Goal: Task Accomplishment & Management: Manage account settings

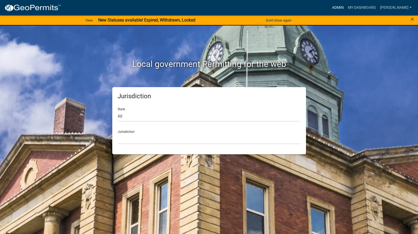
click at [345, 3] on link "Admin" at bounding box center [338, 8] width 16 height 10
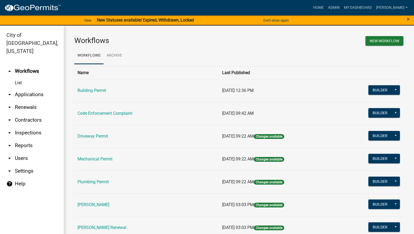
click at [88, 113] on link "Code Enforcement Complaint" at bounding box center [104, 113] width 55 height 5
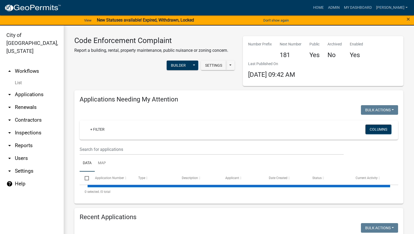
select select "3: 100"
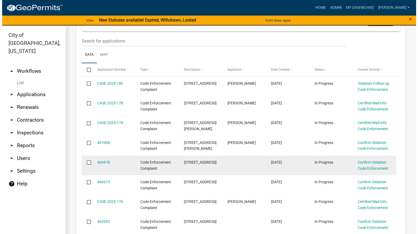
scroll to position [159, 0]
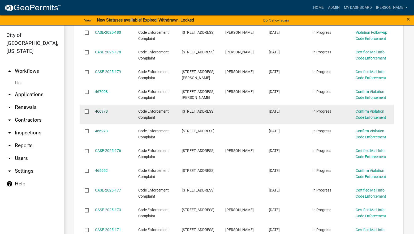
click at [102, 109] on link "466978" at bounding box center [101, 111] width 13 height 4
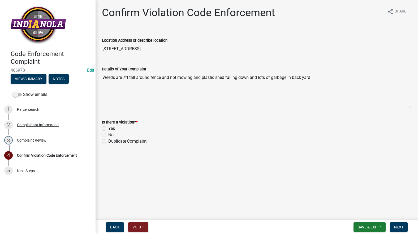
click at [108, 130] on label "Yes" at bounding box center [111, 128] width 7 height 6
click at [108, 129] on input "Yes" at bounding box center [109, 126] width 3 height 3
radio input "true"
click at [398, 226] on span "Next" at bounding box center [398, 227] width 9 height 4
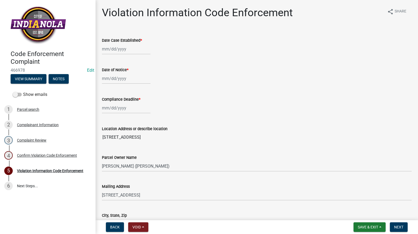
click at [134, 48] on div at bounding box center [126, 48] width 49 height 11
select select "8"
select select "2025"
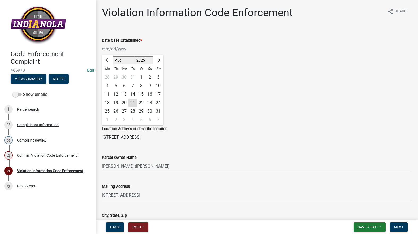
click at [142, 102] on div "22" at bounding box center [141, 102] width 8 height 8
type input "08/22/2025"
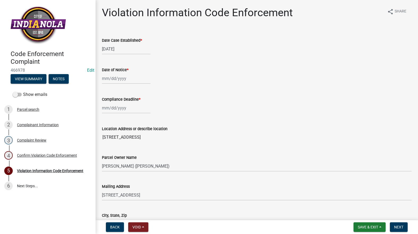
select select "8"
select select "2025"
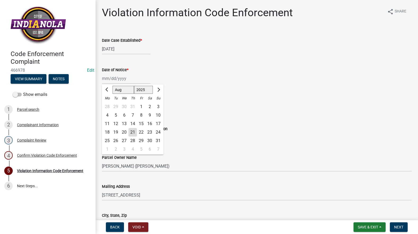
click at [136, 79] on div "Jan Feb Mar Apr May Jun Jul Aug Sep Oct Nov Dec 1525 1526 1527 1528 1529 1530 1…" at bounding box center [126, 78] width 49 height 11
click at [141, 130] on div "22" at bounding box center [141, 132] width 8 height 8
type input "08/22/2025"
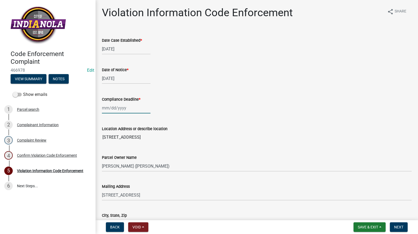
click at [130, 112] on div at bounding box center [126, 107] width 49 height 11
select select "8"
select select "2025"
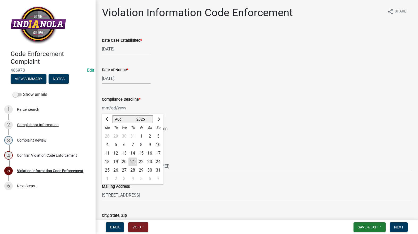
click at [140, 169] on div "29" at bounding box center [141, 170] width 8 height 8
type input "08/29/2025"
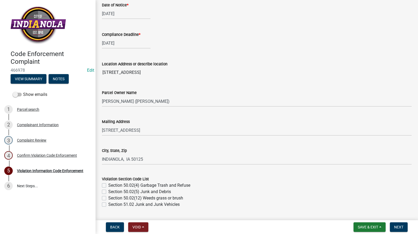
scroll to position [133, 0]
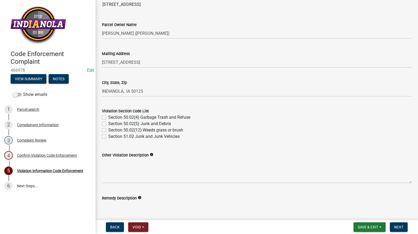
click at [108, 130] on label "Section 50.02(12) Weeds grass or brush" at bounding box center [145, 130] width 75 height 6
click at [108, 130] on input "Section 50.02(12) Weeds grass or brush" at bounding box center [109, 128] width 3 height 3
checkbox input "true"
checkbox input "false"
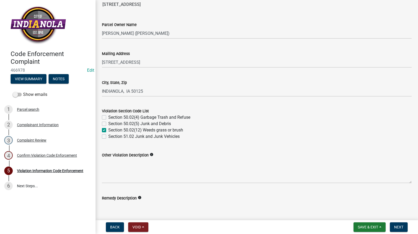
checkbox input "true"
checkbox input "false"
click at [108, 124] on label "Section 50.02(5) Junk and Debris" at bounding box center [139, 123] width 63 height 6
click at [108, 124] on input "Section 50.02(5) Junk and Debris" at bounding box center [109, 121] width 3 height 3
checkbox input "true"
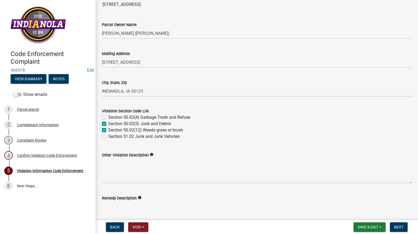
checkbox input "false"
checkbox input "true"
checkbox input "false"
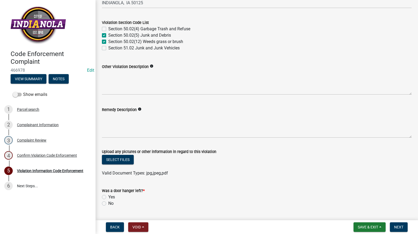
scroll to position [239, 0]
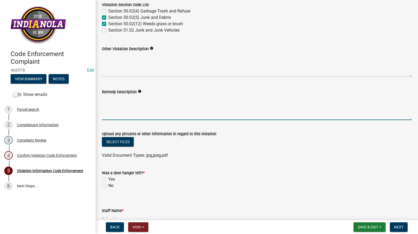
click at [126, 96] on textarea "Remedy Description" at bounding box center [256, 107] width 309 height 25
paste textarea "Mow and trim the property, front and rear, including any right-of-way areas adj…"
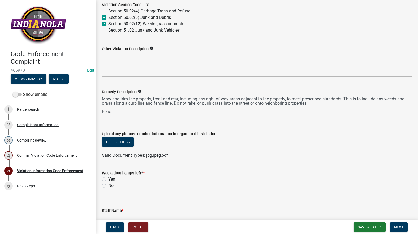
click at [205, 116] on textarea "Mow and trim the property, front and rear, including any right-of-way areas adj…" at bounding box center [256, 107] width 309 height 25
type textarea "Mow and trim the property, front and rear, including any right-of-way areas adj…"
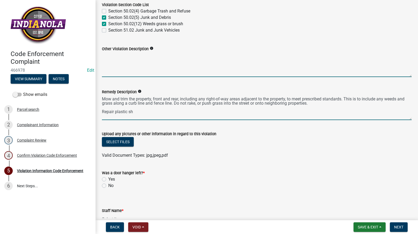
click at [136, 64] on textarea "Other Violation Description" at bounding box center [256, 64] width 309 height 25
paste textarea "Ord.1737 (I) (3)- (3) Construction and Maintenance. All fences shall be constru…"
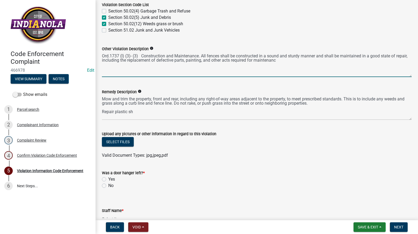
type textarea "Ord.1737 (I) (3)- (3) Construction and Maintenance. All fences shall be constru…"
click at [152, 111] on textarea "Mow and trim the property, front and rear, including any right-of-way areas adj…" at bounding box center [256, 107] width 309 height 25
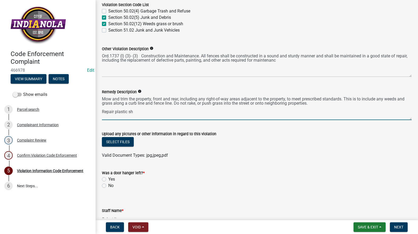
click at [156, 113] on textarea "Mow and trim the property, front and rear, including any right-of-way areas adj…" at bounding box center [256, 107] width 309 height 25
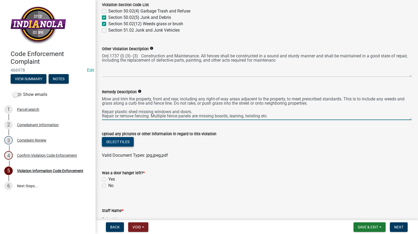
type textarea "Mow and trim the property, front and rear, including any right-of-way areas adj…"
click at [112, 139] on button "Select files" at bounding box center [118, 142] width 32 height 10
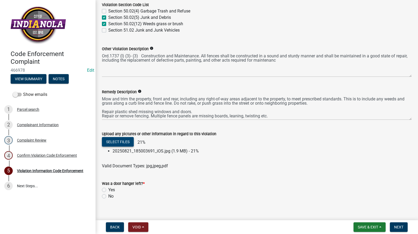
scroll to position [281, 0]
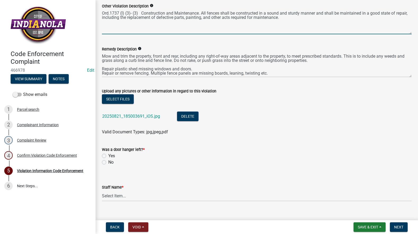
type textarea "Ord.1737 (I) (3)- (3) Construction and Maintenance. All fences shall be constru…"
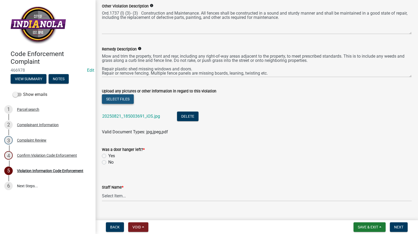
click at [121, 100] on button "Select files" at bounding box center [118, 99] width 32 height 10
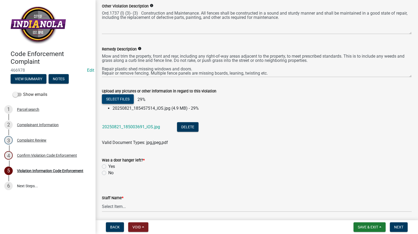
click at [123, 96] on button "Select files" at bounding box center [118, 99] width 32 height 10
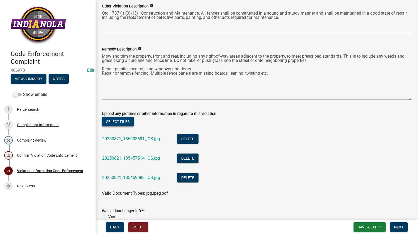
drag, startPoint x: 405, startPoint y: 76, endPoint x: 400, endPoint y: 99, distance: 23.9
click at [402, 100] on textarea "Mow and trim the property, front and rear, including any right-of-way areas adj…" at bounding box center [256, 75] width 309 height 47
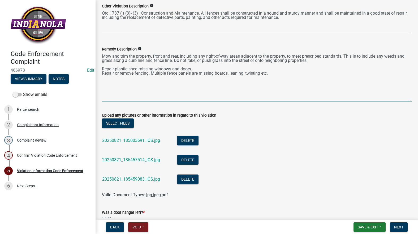
click at [311, 61] on textarea "Mow and trim the property, front and rear, including any right-of-way areas adj…" at bounding box center [256, 76] width 309 height 49
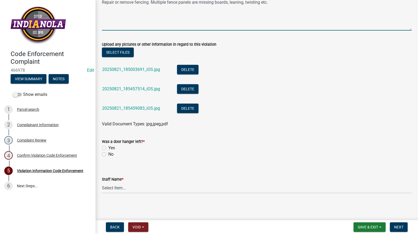
scroll to position [353, 0]
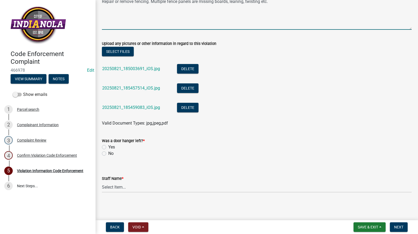
type textarea "Mow and trim the property, front and rear, including any right-of-way areas adj…"
click at [108, 153] on label "No" at bounding box center [110, 153] width 5 height 6
click at [108, 153] on input "No" at bounding box center [109, 151] width 3 height 3
radio input "true"
click at [117, 187] on select "Select Item... Mike Visser Kevin Michels Tim Little Other" at bounding box center [256, 186] width 309 height 11
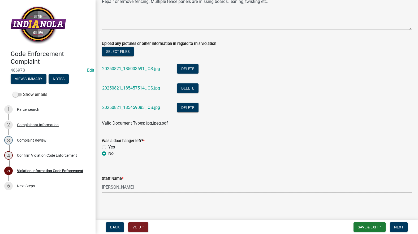
click at [102, 181] on select "Select Item... Mike Visser Kevin Michels Tim Little Other" at bounding box center [256, 186] width 309 height 11
click at [127, 189] on select "Select Item... Mike Visser Kevin Michels Tim Little Other" at bounding box center [256, 186] width 309 height 11
click at [102, 181] on select "Select Item... Mike Visser Kevin Michels Tim Little Other" at bounding box center [256, 186] width 309 height 11
select select "634d5426-b8b3-48ee-aa1e-d523f7499186"
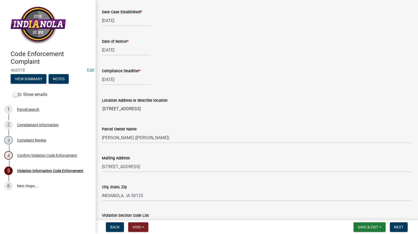
scroll to position [0, 0]
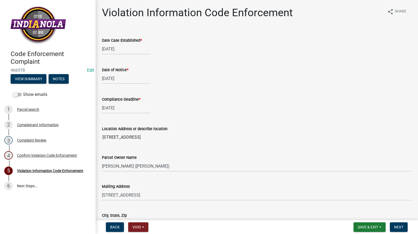
select select "8"
select select "2025"
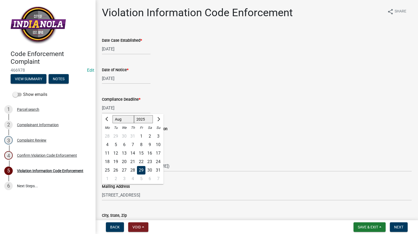
click at [112, 111] on div "08/29/2025 Jan Feb Mar Apr May Jun Jul Aug Sep Oct Nov Dec 1525 1526 1527 1528 …" at bounding box center [126, 107] width 49 height 11
click at [142, 178] on div "5" at bounding box center [141, 178] width 8 height 8
type input "09/05/2025"
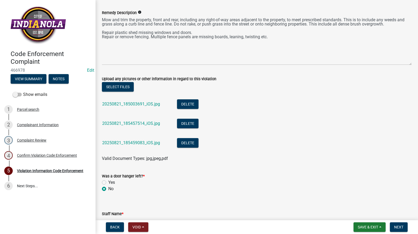
scroll to position [353, 0]
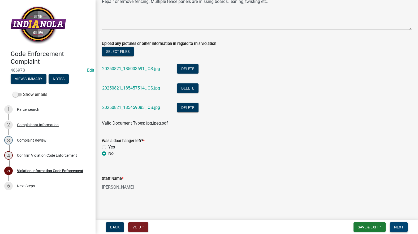
click at [396, 225] on span "Next" at bounding box center [398, 227] width 9 height 4
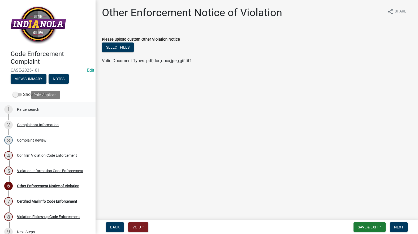
click at [23, 108] on div "Parcel search" at bounding box center [28, 109] width 22 height 4
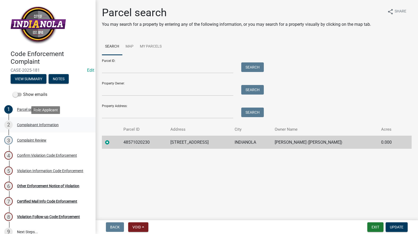
click at [32, 125] on div "Complainant Information" at bounding box center [38, 125] width 42 height 4
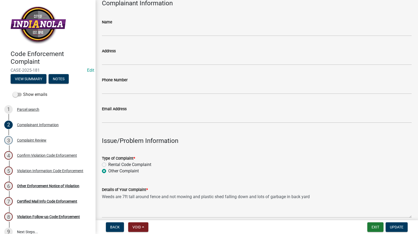
scroll to position [159, 0]
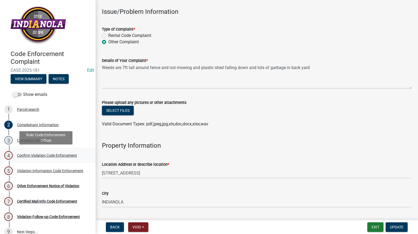
click at [45, 153] on div "Confirm Violation Code Enforcement" at bounding box center [47, 155] width 60 height 4
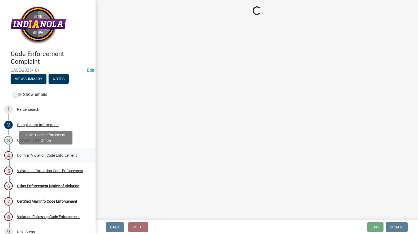
scroll to position [0, 0]
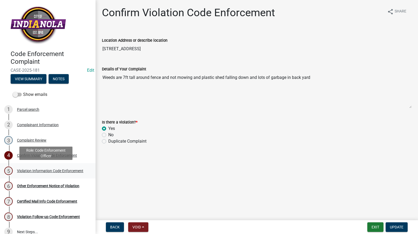
click at [43, 169] on div "Violation Information Code Enforcement" at bounding box center [50, 171] width 66 height 4
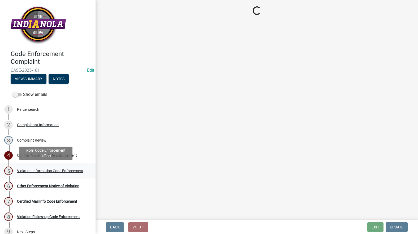
select select "634d5426-b8b3-48ee-aa1e-d523f7499186"
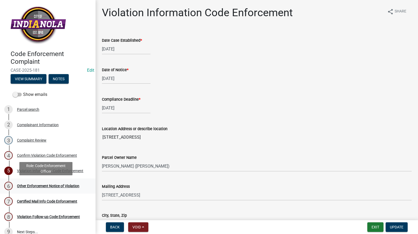
click at [36, 187] on div "Other Enforcement Notice of Violation" at bounding box center [48, 186] width 62 height 4
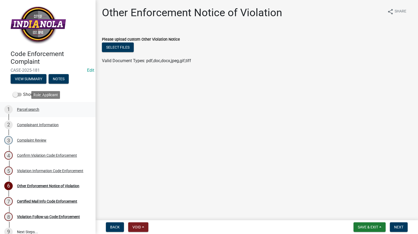
click at [31, 108] on div "Parcel search" at bounding box center [28, 109] width 22 height 4
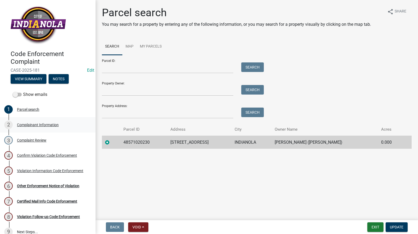
click at [54, 125] on div "Complainant Information" at bounding box center [38, 125] width 42 height 4
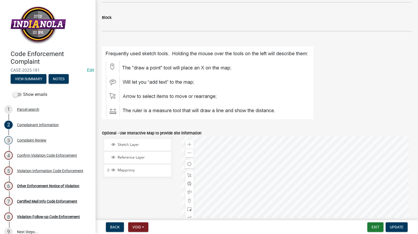
scroll to position [634, 0]
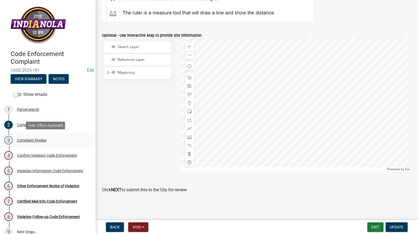
click at [43, 137] on div "3 Complaint Review" at bounding box center [45, 140] width 83 height 8
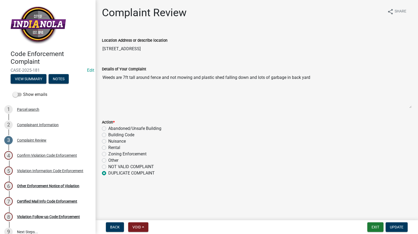
click at [108, 140] on label "Nuisance" at bounding box center [116, 141] width 17 height 6
click at [108, 140] on input "Nuisance" at bounding box center [109, 139] width 3 height 3
radio input "true"
click at [402, 225] on span "Update" at bounding box center [396, 227] width 14 height 4
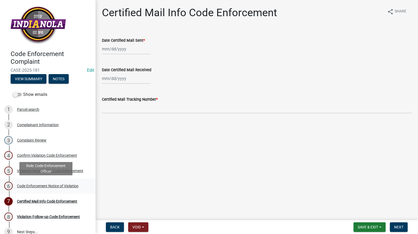
click at [33, 184] on div "Code Enforcement Notice of Violation" at bounding box center [48, 186] width 62 height 4
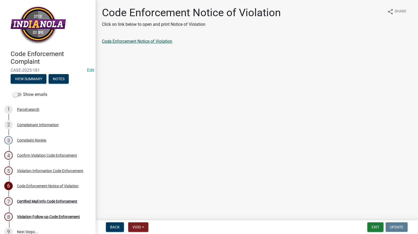
click at [138, 42] on link "Code Enforcement Notice of Violation" at bounding box center [137, 41] width 70 height 5
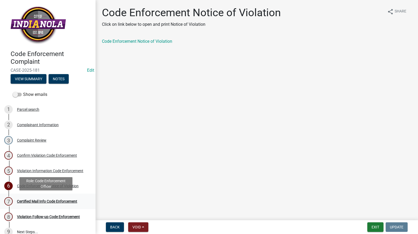
click at [62, 200] on div "Certified Mail Info Code Enforcement" at bounding box center [47, 201] width 60 height 4
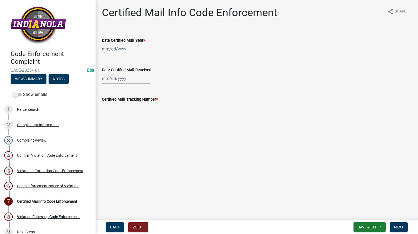
click at [126, 50] on div at bounding box center [126, 48] width 49 height 11
select select "8"
select select "2025"
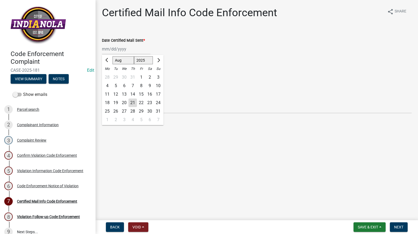
click at [133, 102] on div "21" at bounding box center [132, 102] width 8 height 8
type input "[DATE]"
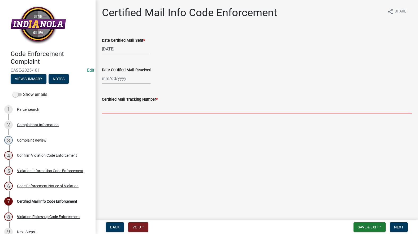
click at [134, 108] on input "Certified Mail Tracking Number *" at bounding box center [256, 107] width 309 height 11
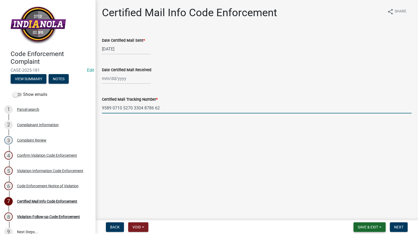
type input "9589 0710 5270 3304 8786 62"
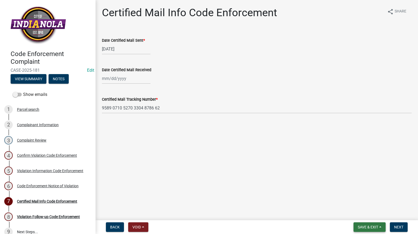
click at [353, 228] on button "Save & Exit" at bounding box center [369, 227] width 32 height 10
click at [350, 195] on button "Save" at bounding box center [364, 200] width 42 height 13
click at [366, 227] on span "Save & Exit" at bounding box center [367, 227] width 20 height 4
click at [365, 216] on button "Save & Exit" at bounding box center [364, 213] width 42 height 13
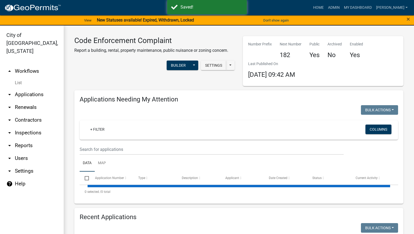
select select "3: 100"
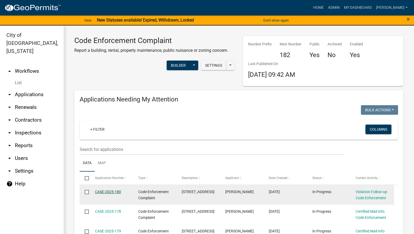
click at [120, 192] on link "CASE-2025-180" at bounding box center [108, 191] width 26 height 4
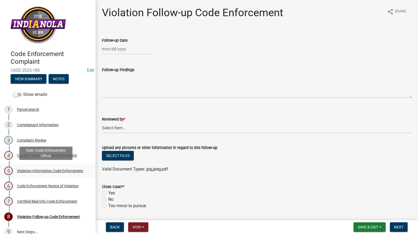
drag, startPoint x: 42, startPoint y: 170, endPoint x: 44, endPoint y: 166, distance: 5.0
click at [44, 165] on link "5 Violation Information Code Enforcement" at bounding box center [47, 170] width 95 height 15
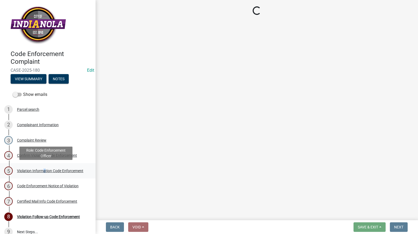
select select "90f24476-4bfd-40de-b340-4f29c833af21"
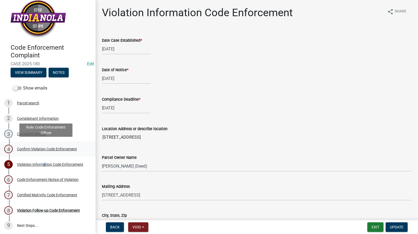
scroll to position [8, 0]
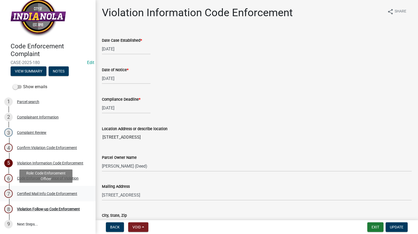
click at [70, 194] on div "Certified Mail Info Code Enforcement" at bounding box center [47, 193] width 60 height 4
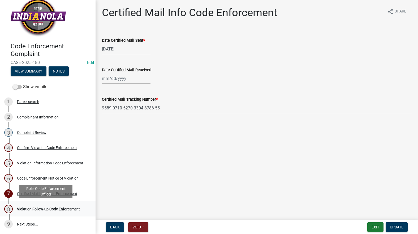
click at [66, 207] on div "Violation Follow-up Code Enforcement" at bounding box center [48, 209] width 63 height 4
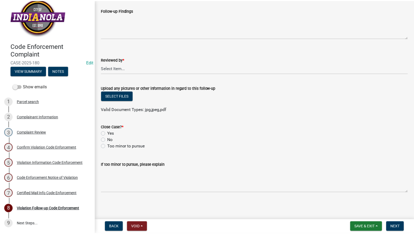
scroll to position [0, 0]
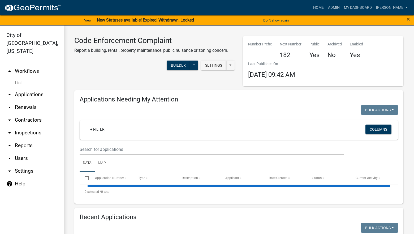
select select "3: 100"
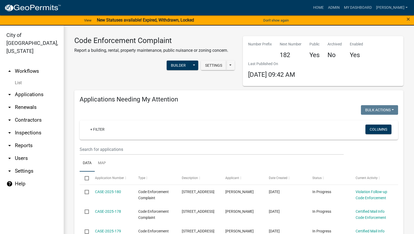
select select "3: 100"
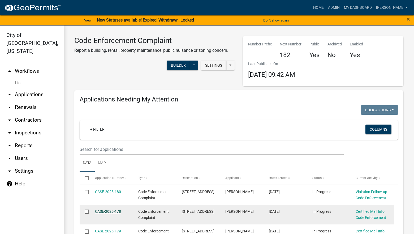
click at [113, 211] on link "CASE-2025-178" at bounding box center [108, 211] width 26 height 4
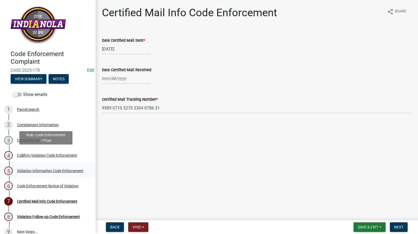
drag, startPoint x: 20, startPoint y: 161, endPoint x: 24, endPoint y: 168, distance: 8.2
click at [21, 161] on link "4 Confirm Violation Code Enforcement" at bounding box center [47, 154] width 95 height 15
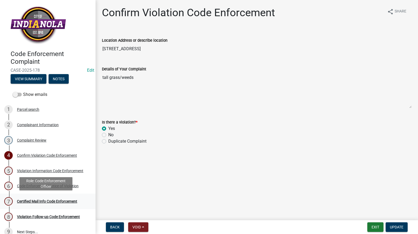
click at [60, 201] on div "Certified Mail Info Code Enforcement" at bounding box center [47, 201] width 60 height 4
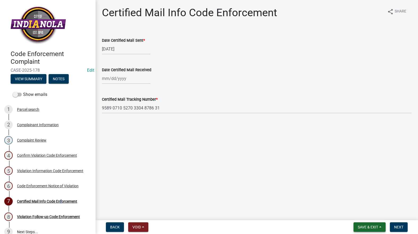
click at [380, 227] on button "Save & Exit" at bounding box center [369, 227] width 32 height 10
click at [369, 214] on button "Save & Exit" at bounding box center [364, 213] width 42 height 13
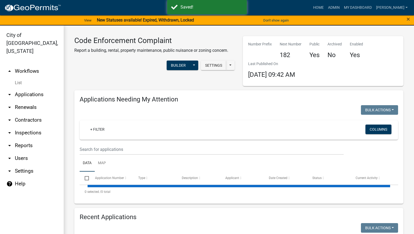
select select "3: 100"
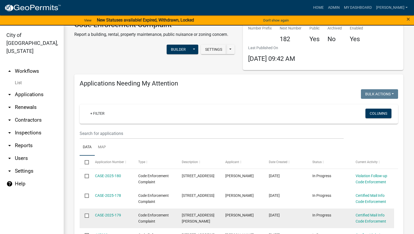
scroll to position [106, 0]
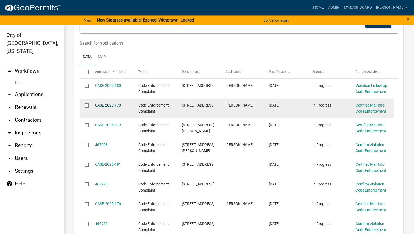
click at [102, 106] on link "CASE-2025-178" at bounding box center [108, 105] width 26 height 4
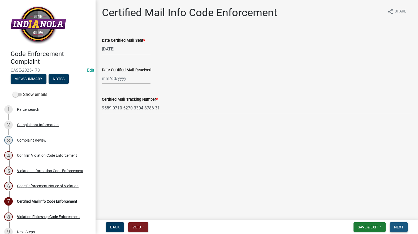
click at [398, 225] on span "Next" at bounding box center [398, 227] width 9 height 4
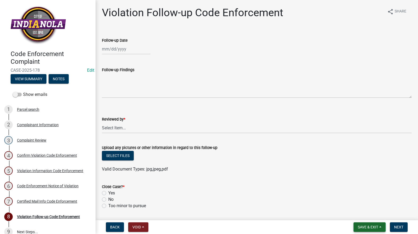
click at [369, 222] on button "Save & Exit" at bounding box center [369, 227] width 32 height 10
click at [368, 214] on button "Save & Exit" at bounding box center [364, 213] width 42 height 13
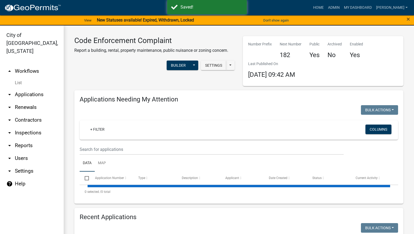
select select "3: 100"
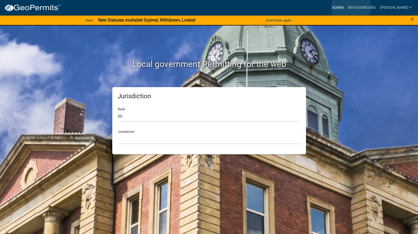
click at [345, 7] on link "Admin" at bounding box center [338, 8] width 16 height 10
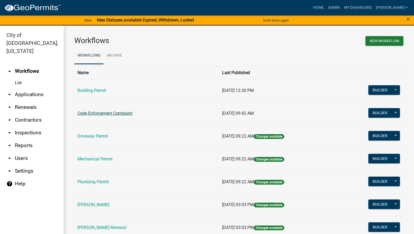
click at [96, 112] on link "Code Enforcement Complaint" at bounding box center [104, 113] width 55 height 5
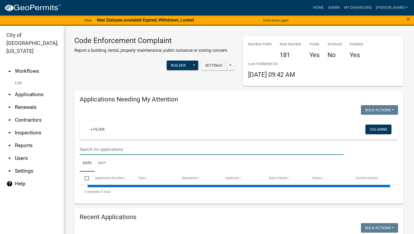
click at [120, 147] on input "text" at bounding box center [212, 149] width 264 height 11
select select "3: 100"
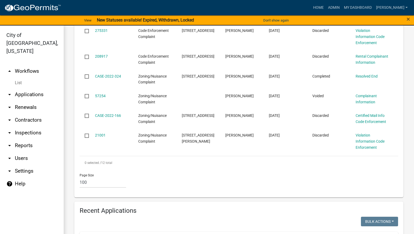
scroll to position [371, 0]
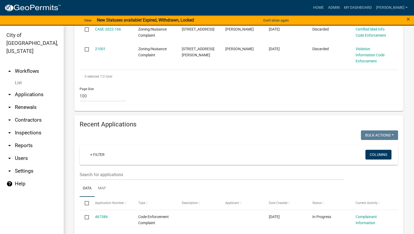
type input "400"
click at [145, 171] on input "text" at bounding box center [212, 174] width 264 height 11
type input "400 N"
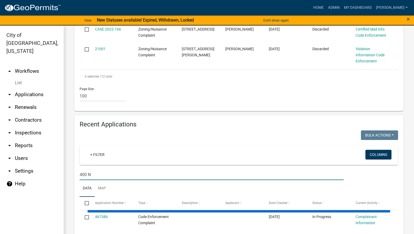
scroll to position [504, 0]
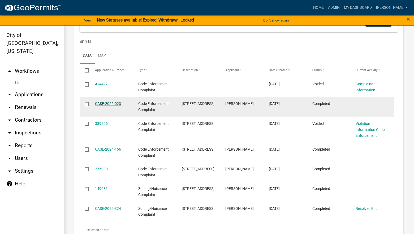
click at [112, 104] on link "CASE-2025-023" at bounding box center [108, 103] width 26 height 4
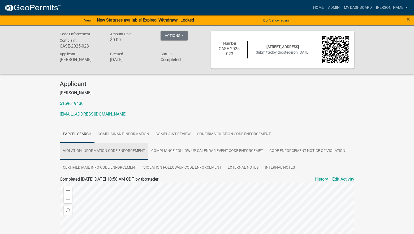
click at [100, 146] on link "Violation Information Code Enforcement" at bounding box center [104, 150] width 88 height 17
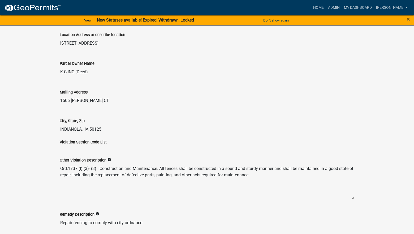
scroll to position [345, 0]
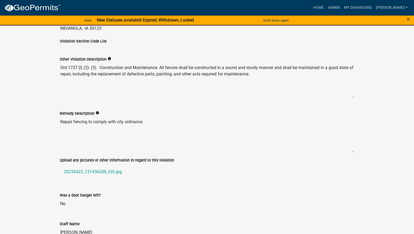
drag, startPoint x: 252, startPoint y: 80, endPoint x: 66, endPoint y: 70, distance: 186.1
click at [196, 115] on div "Remedy Description info Repair fencing to comply with city ordnance." at bounding box center [207, 128] width 294 height 50
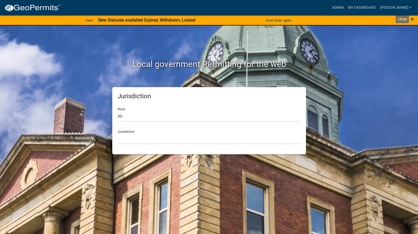
click at [412, 20] on span "×" at bounding box center [411, 18] width 3 height 7
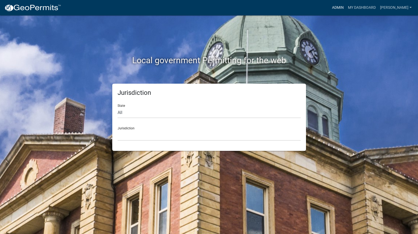
click at [345, 8] on link "Admin" at bounding box center [338, 8] width 16 height 10
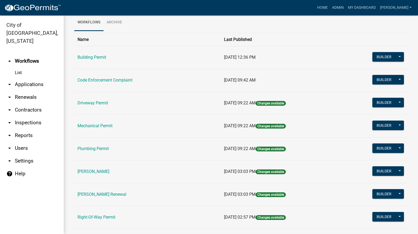
scroll to position [106, 0]
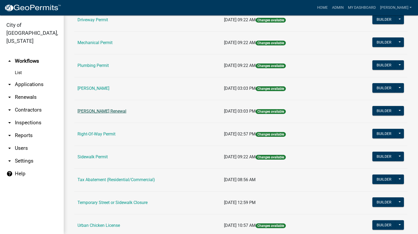
click at [126, 110] on link "Rental Registration Renewal" at bounding box center [101, 110] width 49 height 5
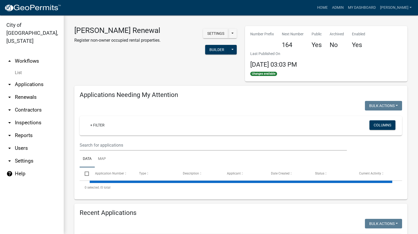
select select "3: 100"
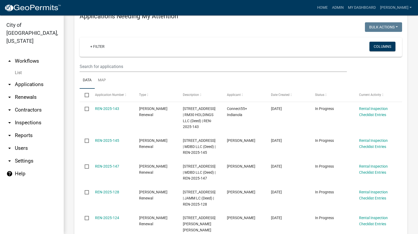
scroll to position [106, 0]
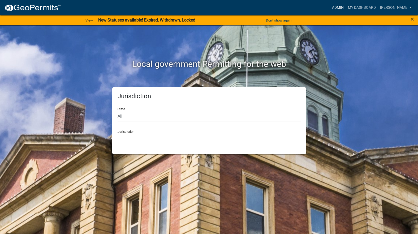
click at [345, 8] on link "Admin" at bounding box center [338, 8] width 16 height 10
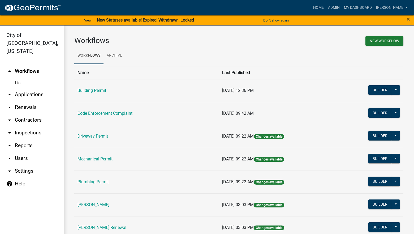
click at [101, 201] on td "[PERSON_NAME]" at bounding box center [146, 204] width 144 height 23
click at [102, 204] on link "[PERSON_NAME]" at bounding box center [93, 204] width 32 height 5
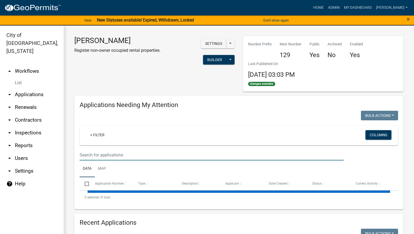
click at [124, 153] on input "text" at bounding box center [212, 154] width 264 height 11
select select "3: 100"
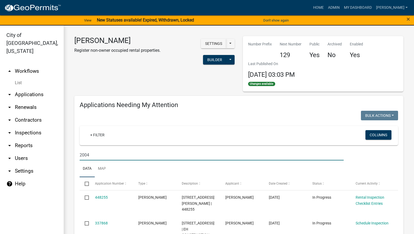
type input "2004"
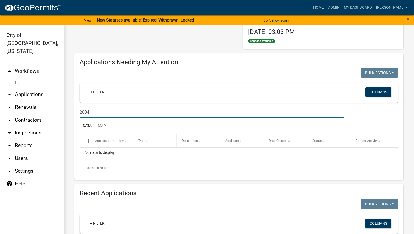
scroll to position [159, 0]
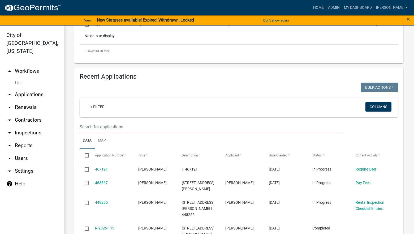
click at [157, 130] on input "text" at bounding box center [212, 126] width 264 height 11
type input "2004"
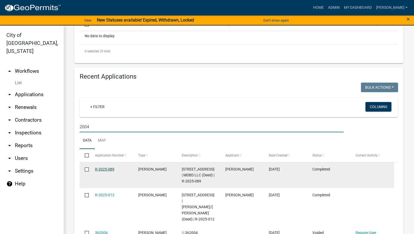
click at [105, 169] on link "R-2025-089" at bounding box center [104, 169] width 19 height 4
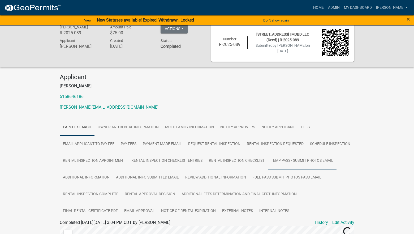
scroll to position [80, 0]
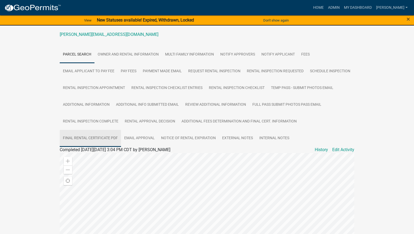
click at [121, 137] on link "Final Rental Certificate PDF" at bounding box center [90, 138] width 61 height 17
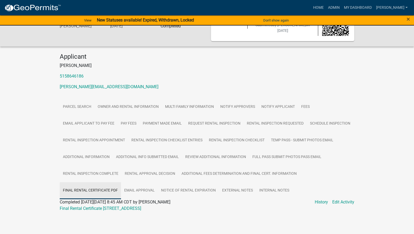
scroll to position [44, 0]
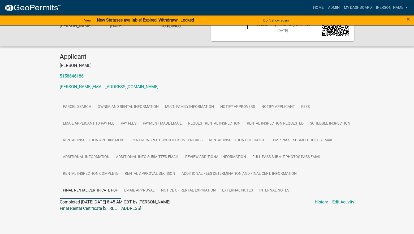
click at [133, 208] on link "Final Rental Certificate [STREET_ADDRESS]" at bounding box center [100, 207] width 81 height 5
click at [341, 8] on link "Admin" at bounding box center [334, 8] width 16 height 10
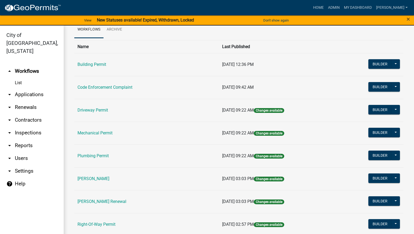
scroll to position [80, 0]
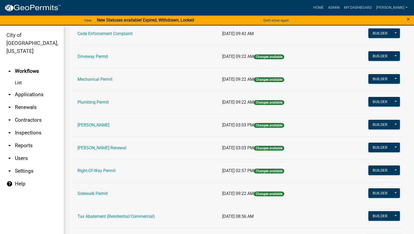
click at [126, 143] on td "[PERSON_NAME] Renewal" at bounding box center [146, 147] width 144 height 23
click at [126, 148] on link "[PERSON_NAME] Renewal" at bounding box center [101, 147] width 49 height 5
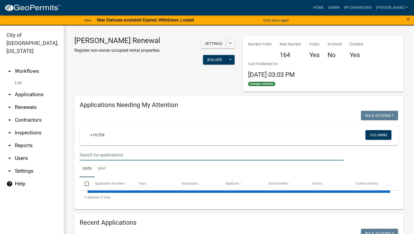
drag, startPoint x: 145, startPoint y: 153, endPoint x: 141, endPoint y: 152, distance: 4.7
click at [145, 153] on input "text" at bounding box center [212, 154] width 264 height 11
select select "3: 100"
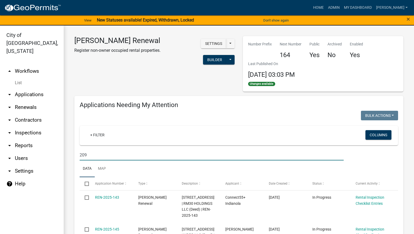
type input "209"
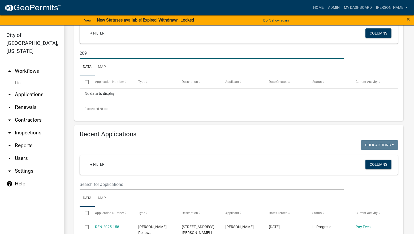
scroll to position [106, 0]
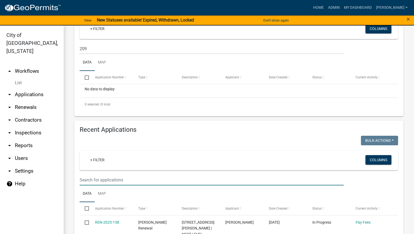
click at [163, 178] on input "text" at bounding box center [212, 179] width 264 height 11
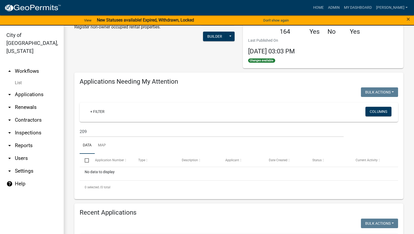
scroll to position [0, 0]
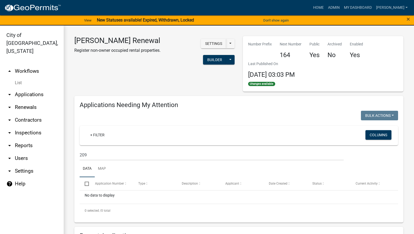
type input "209"
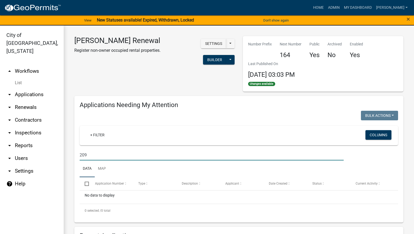
click at [171, 151] on input "209" at bounding box center [212, 154] width 264 height 11
type input "208"
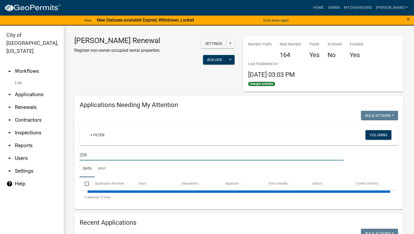
select select "3: 100"
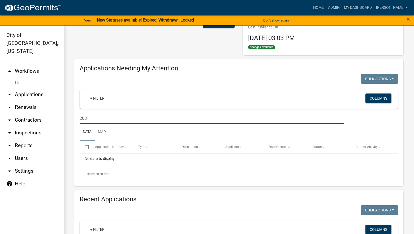
scroll to position [133, 0]
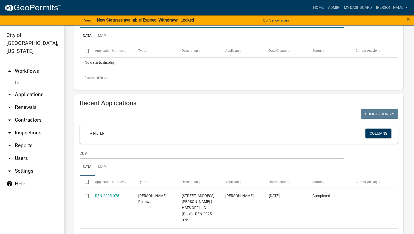
type input "208"
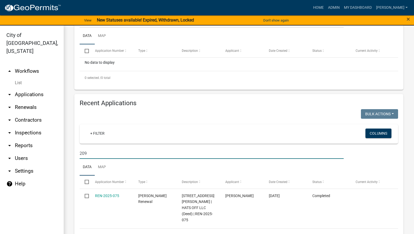
click at [158, 154] on input "209" at bounding box center [212, 153] width 264 height 11
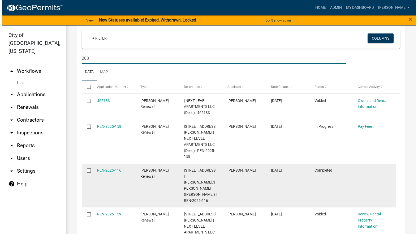
scroll to position [239, 0]
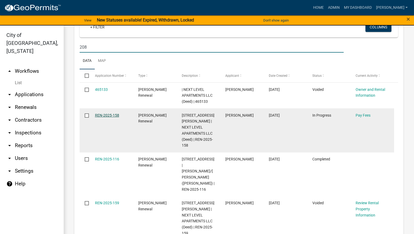
type input "208"
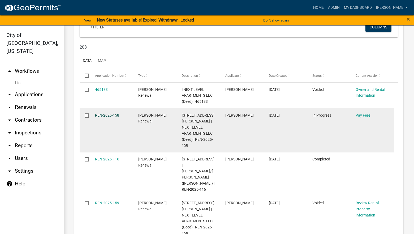
click at [107, 115] on link "REN-2025-158" at bounding box center [107, 115] width 24 height 4
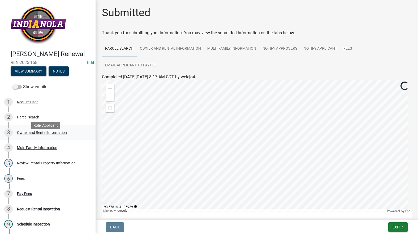
click at [31, 136] on div "3 Owner and Rental Information" at bounding box center [45, 132] width 83 height 8
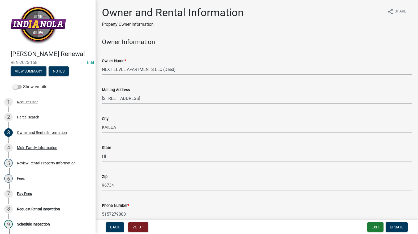
drag, startPoint x: 100, startPoint y: 100, endPoint x: 159, endPoint y: 94, distance: 59.1
click at [159, 94] on div "Mailing Address [STREET_ADDRESS]" at bounding box center [256, 91] width 317 height 25
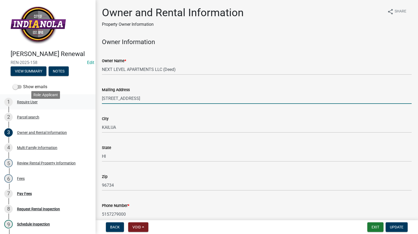
drag, startPoint x: 146, startPoint y: 97, endPoint x: 87, endPoint y: 102, distance: 59.0
click at [87, 102] on div "[PERSON_NAME] Renewal REN-2025-158 Edit View Summary Notes Show emails 1 Requir…" at bounding box center [209, 117] width 418 height 234
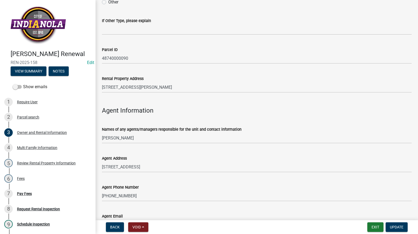
scroll to position [541, 0]
